Goal: Transaction & Acquisition: Book appointment/travel/reservation

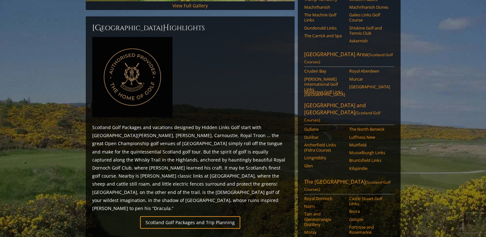
scroll to position [257, 0]
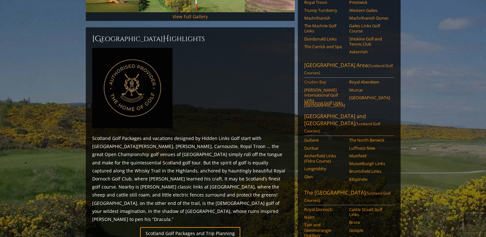
click at [314, 79] on link "Cruden Bay" at bounding box center [324, 81] width 41 height 5
click at [366, 137] on link "The North Berwick" at bounding box center [369, 139] width 41 height 5
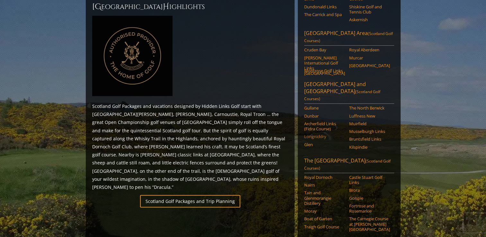
scroll to position [321, 0]
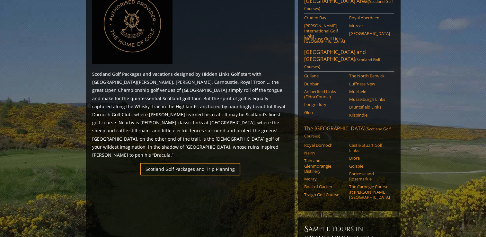
click at [352, 142] on link "Castle Stuart Golf Links" at bounding box center [369, 147] width 41 height 11
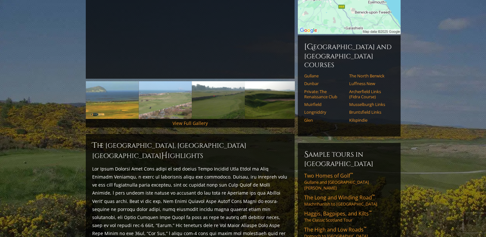
scroll to position [193, 0]
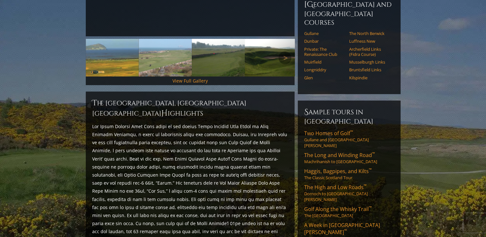
click at [223, 55] on img at bounding box center [218, 58] width 53 height 38
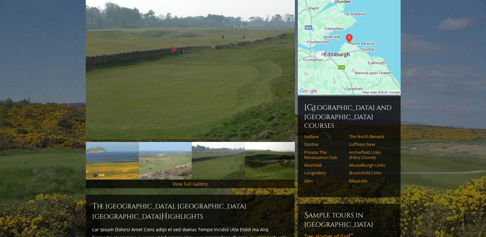
scroll to position [64, 0]
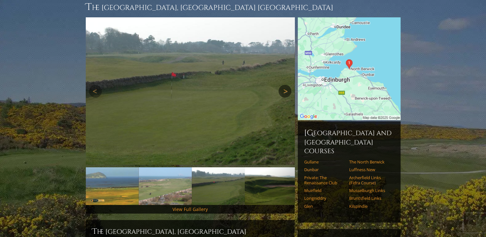
click at [283, 85] on link "Next" at bounding box center [284, 91] width 13 height 13
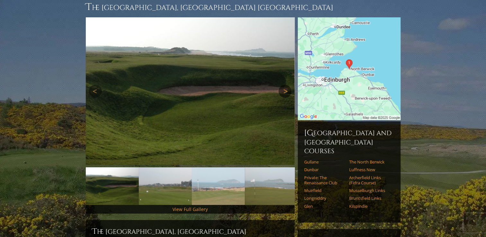
click at [286, 85] on link "Next" at bounding box center [284, 91] width 13 height 13
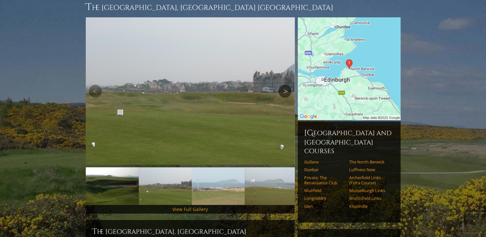
click at [286, 85] on link "Next" at bounding box center [284, 91] width 13 height 13
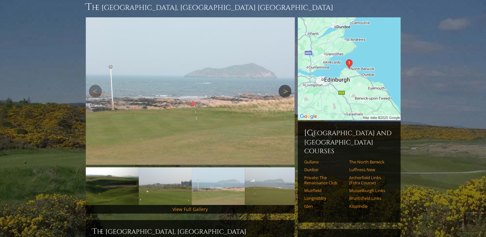
click at [286, 85] on link "Next" at bounding box center [284, 91] width 13 height 13
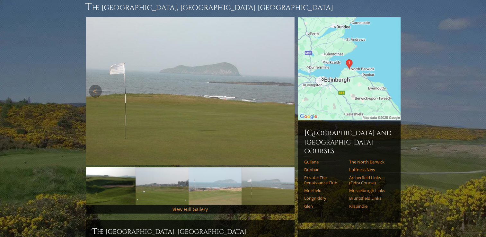
click at [286, 85] on link "Next" at bounding box center [284, 91] width 13 height 13
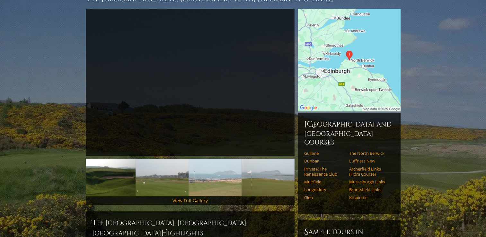
scroll to position [96, 0]
